Goal: Task Accomplishment & Management: Use online tool/utility

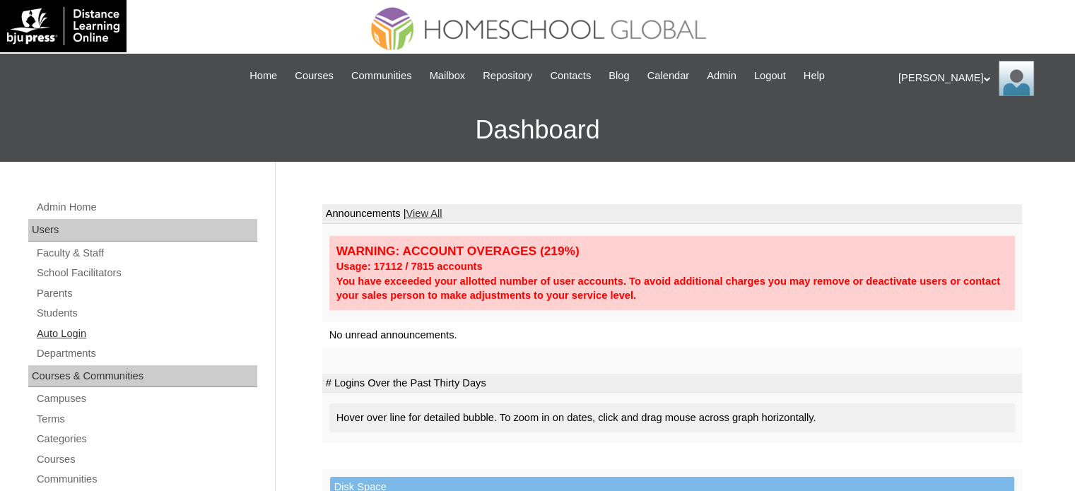
click at [73, 339] on link "Auto Login" at bounding box center [146, 334] width 222 height 18
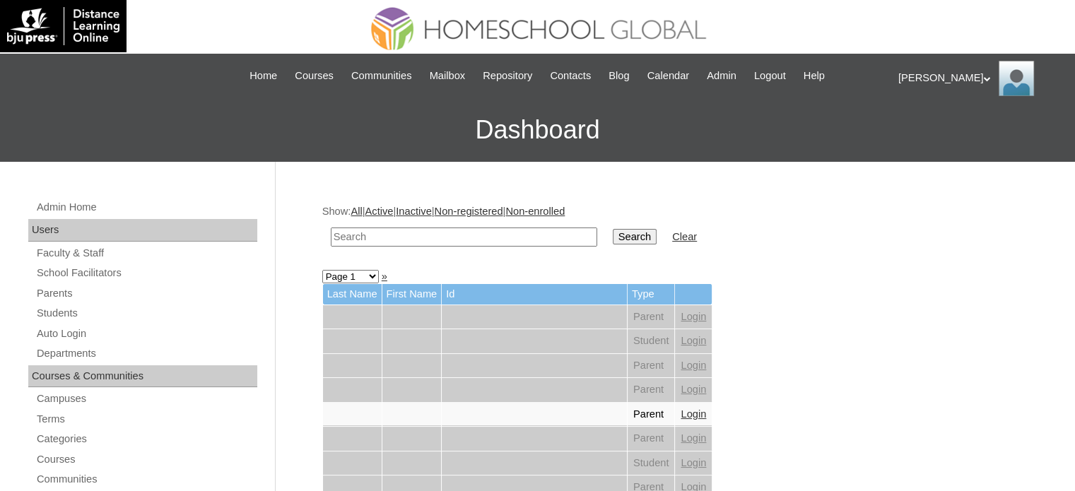
click at [397, 240] on input "text" at bounding box center [464, 237] width 267 height 19
paste input "MHS00331-TECHPH2025"
type input "MHS00331-TECHPH2025"
click at [613, 235] on input "Search" at bounding box center [635, 237] width 44 height 16
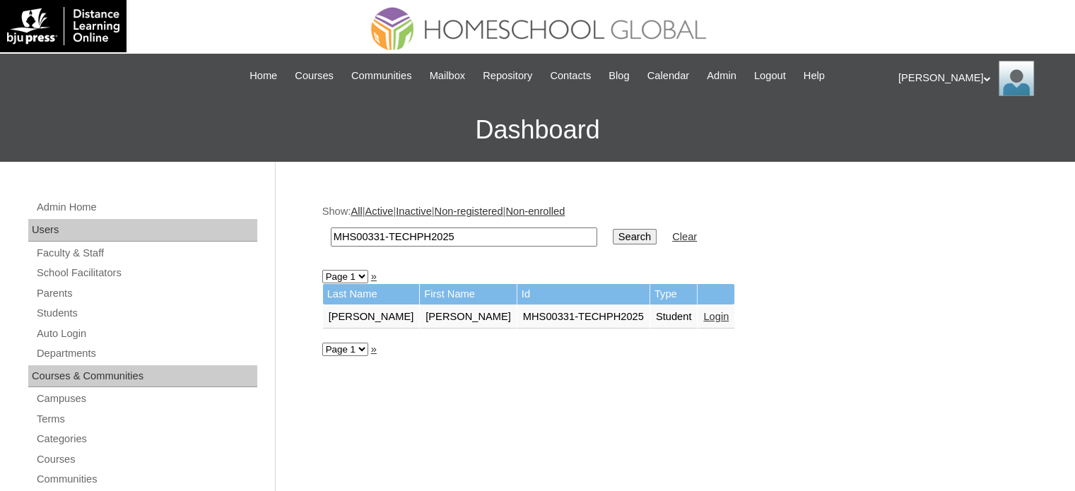
scroll to position [133, 0]
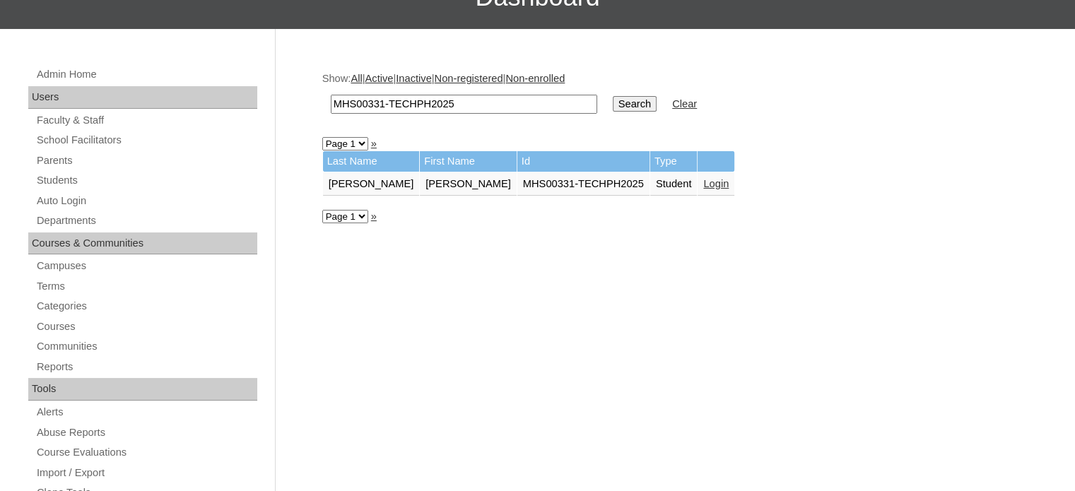
click at [704, 180] on link "Login" at bounding box center [716, 183] width 25 height 11
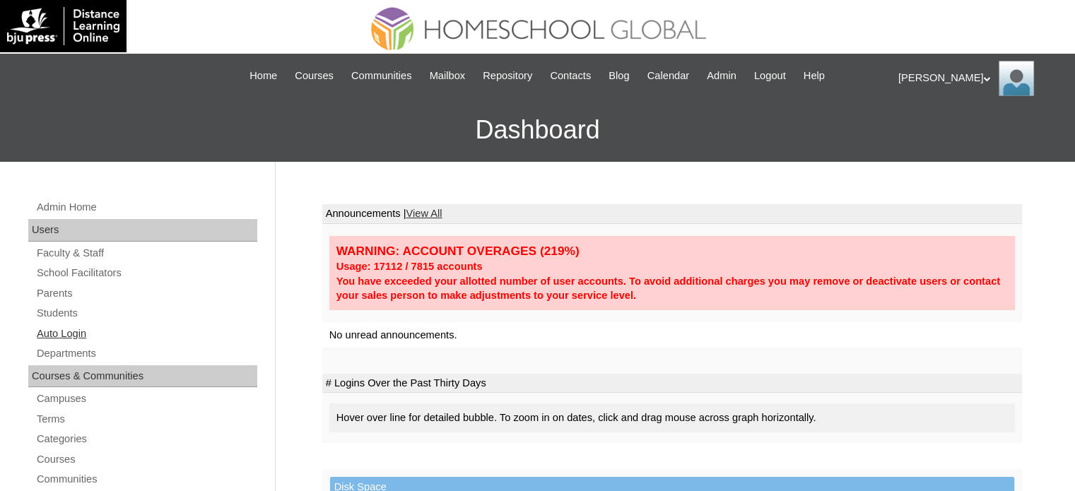
click at [75, 336] on link "Auto Login" at bounding box center [146, 334] width 222 height 18
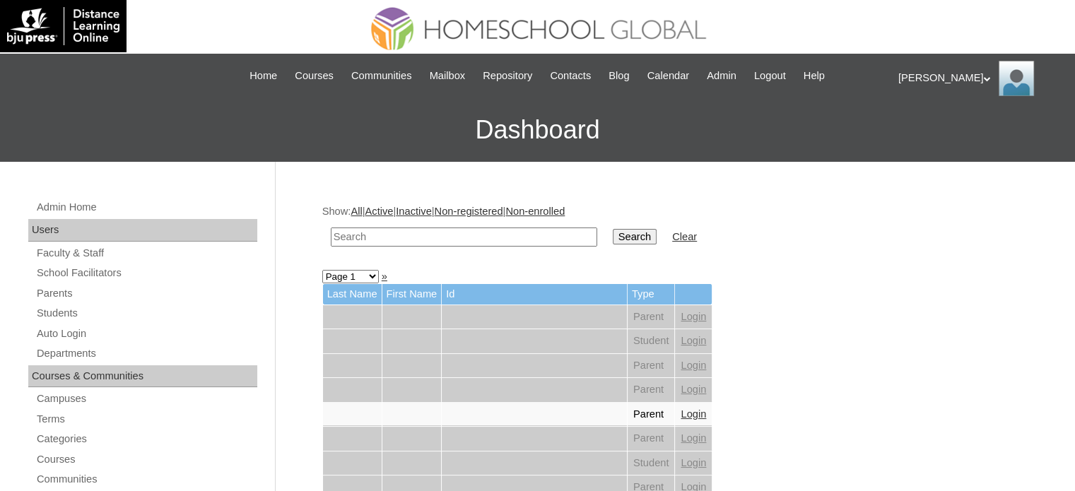
click at [430, 229] on input "text" at bounding box center [464, 237] width 267 height 19
paste input "MHP0228-TECHPH2025"
type input "MHP0228-TECHPH2025"
click at [613, 240] on input "Search" at bounding box center [635, 237] width 44 height 16
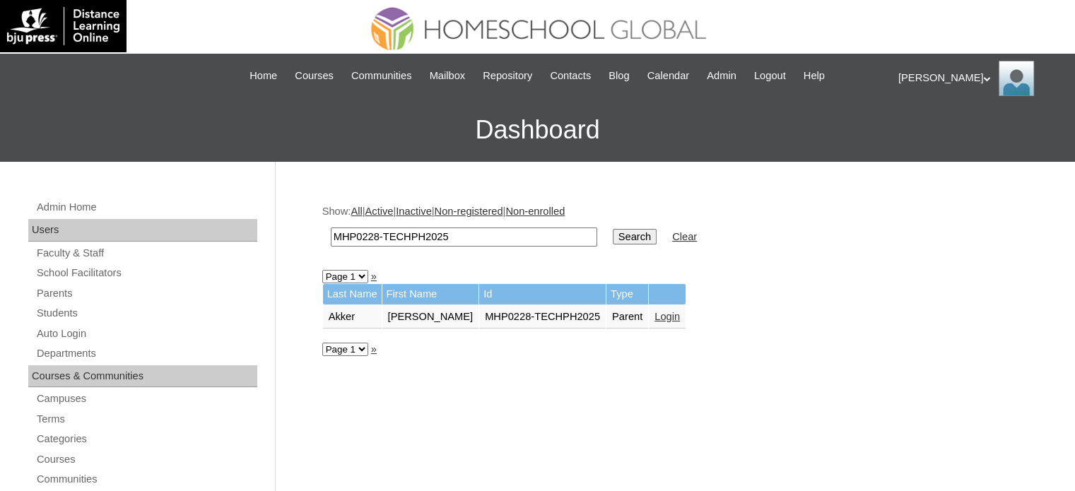
click at [655, 315] on link "Login" at bounding box center [667, 316] width 25 height 11
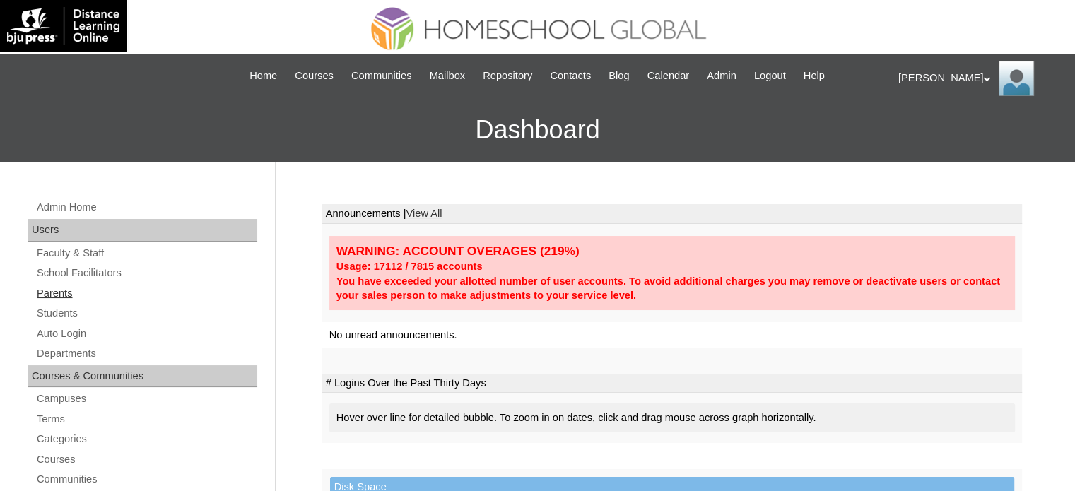
click at [64, 298] on link "Parents" at bounding box center [146, 294] width 222 height 18
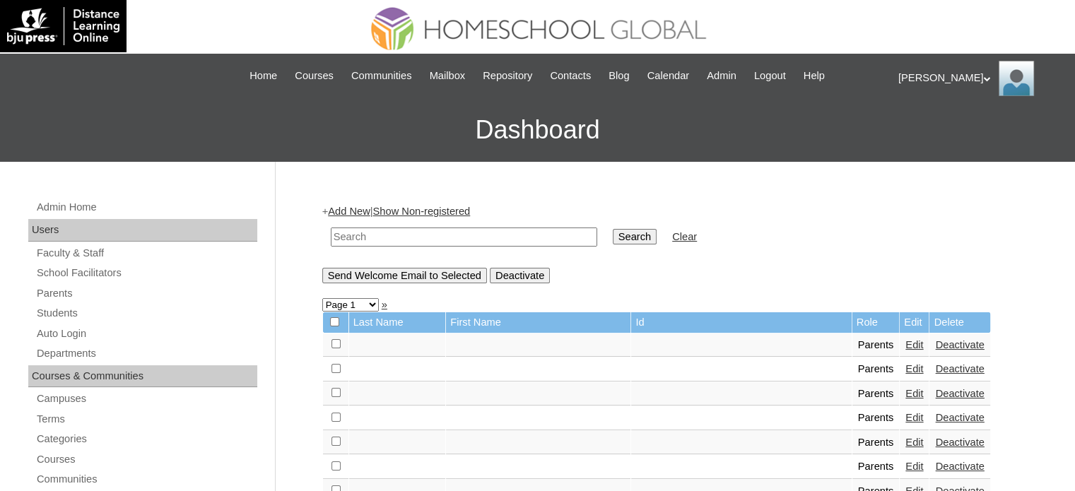
click at [68, 331] on link "Auto Login" at bounding box center [146, 334] width 222 height 18
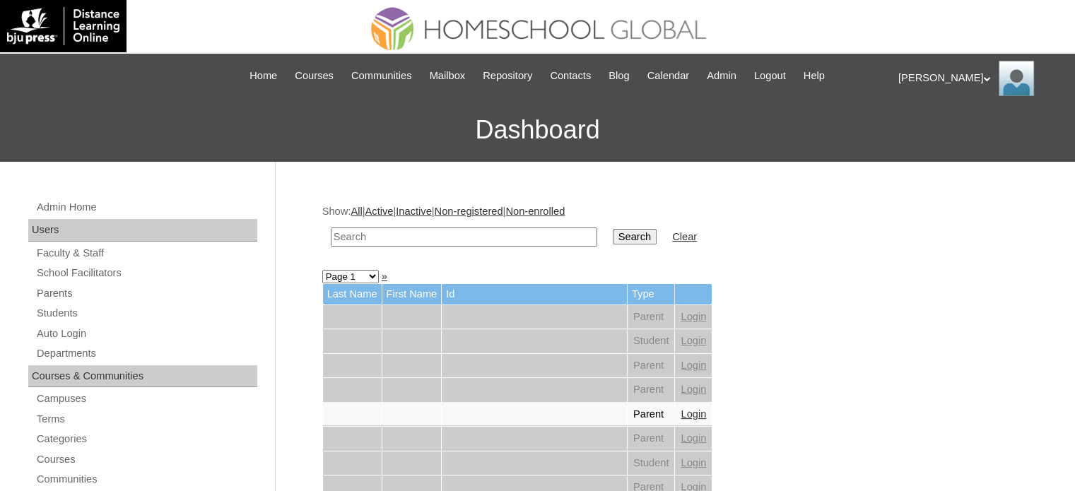
paste input "MHP0015-TECHPH2021"
click at [472, 238] on input "MHP0015-TECHPH2021" at bounding box center [464, 237] width 267 height 19
type input "MHP0015-TECHPH2021"
click at [613, 234] on input "Search" at bounding box center [635, 237] width 44 height 16
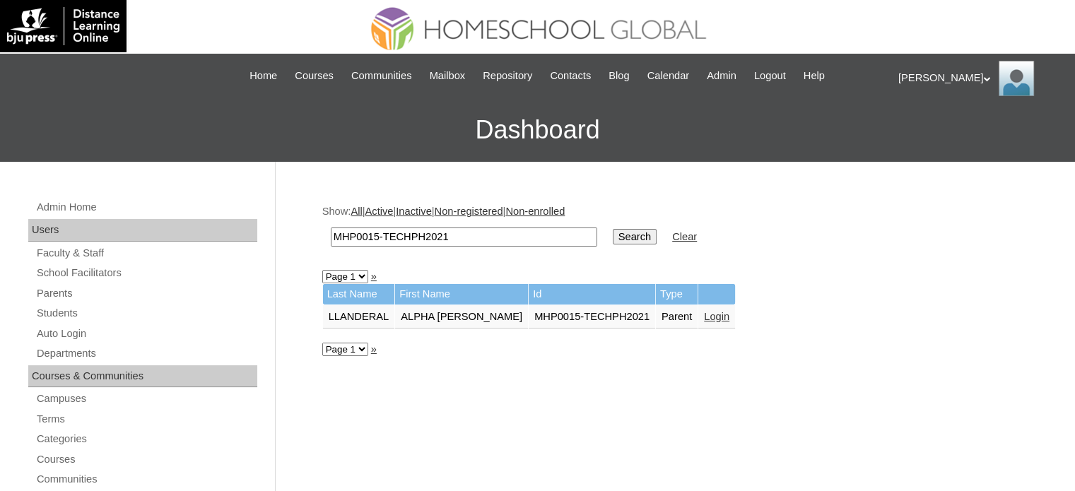
click at [704, 316] on link "Login" at bounding box center [716, 316] width 25 height 11
